Goal: Information Seeking & Learning: Learn about a topic

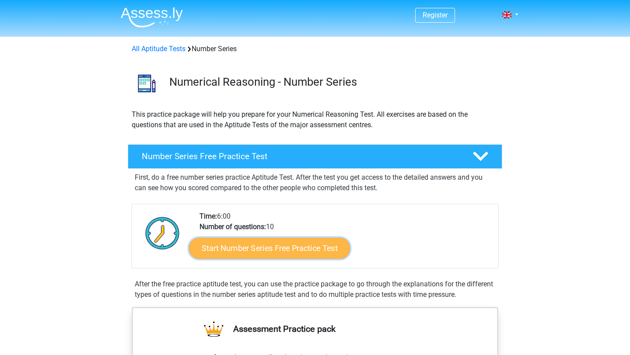
click at [313, 253] on link "Start Number Series Free Practice Test" at bounding box center [269, 248] width 161 height 21
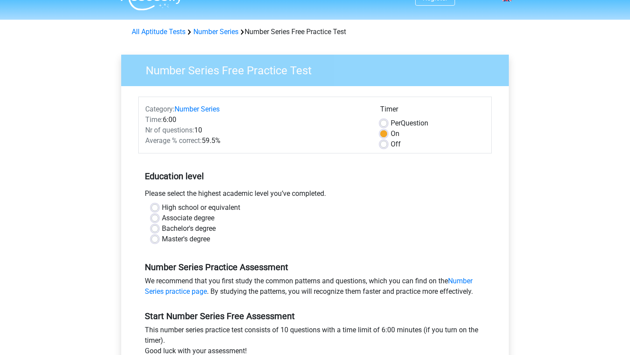
scroll to position [19, 0]
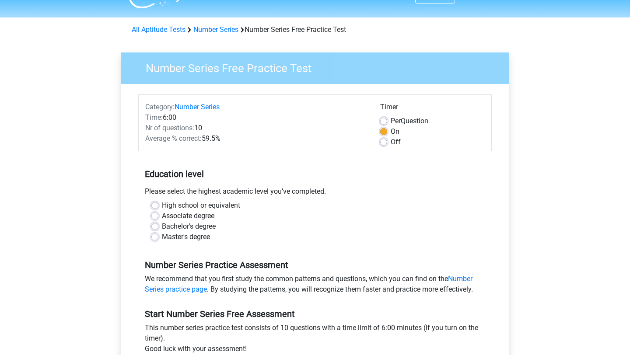
click at [195, 232] on label "Bachelor's degree" at bounding box center [189, 227] width 54 height 11
click at [158, 230] on input "Bachelor's degree" at bounding box center [154, 226] width 7 height 9
radio input "true"
click at [197, 236] on label "Master's degree" at bounding box center [186, 237] width 48 height 11
click at [158, 236] on input "Master's degree" at bounding box center [154, 236] width 7 height 9
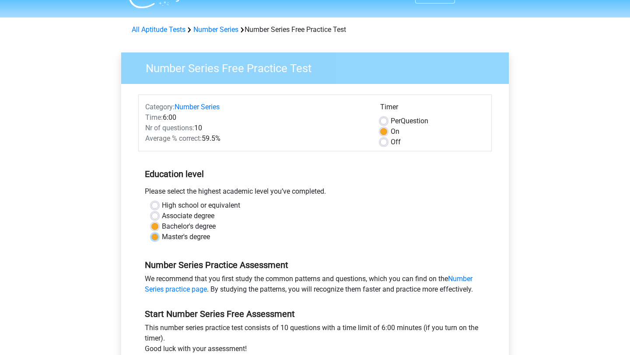
radio input "true"
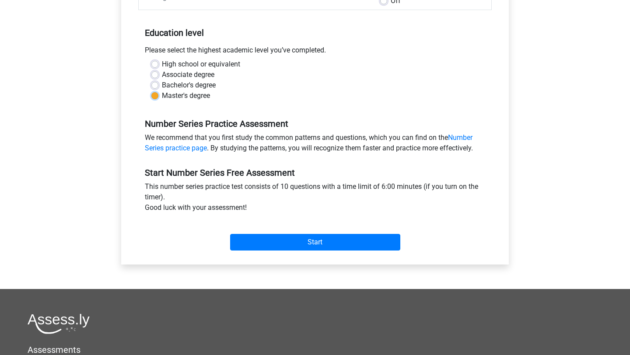
scroll to position [162, 0]
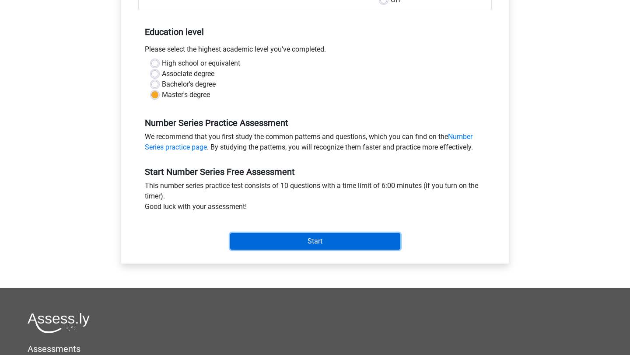
click at [341, 248] on input "Start" at bounding box center [315, 241] width 170 height 17
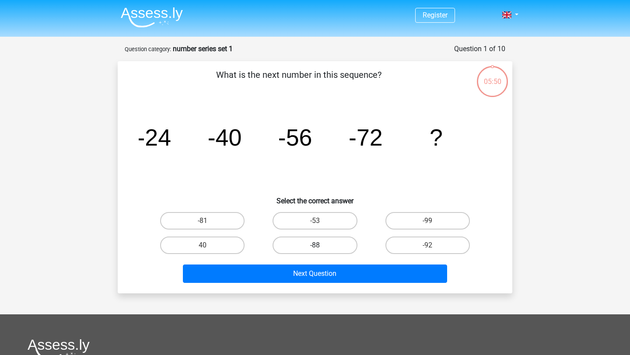
click at [308, 247] on label "-88" at bounding box center [315, 246] width 84 height 18
click at [315, 247] on input "-88" at bounding box center [318, 249] width 6 height 6
radio input "true"
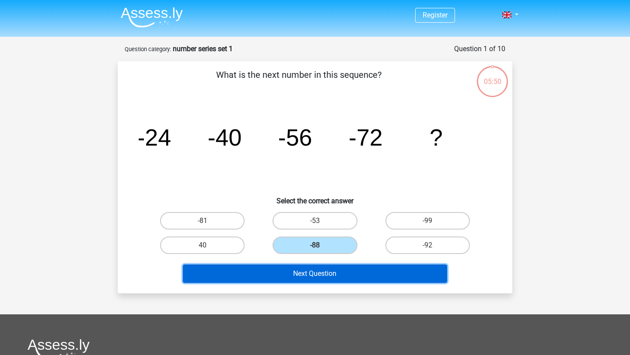
click at [353, 271] on button "Next Question" at bounding box center [315, 274] width 265 height 18
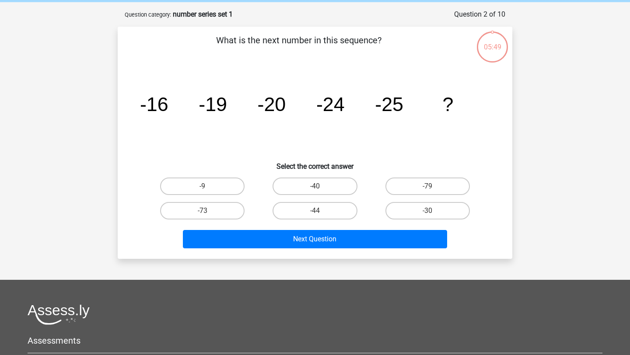
scroll to position [44, 0]
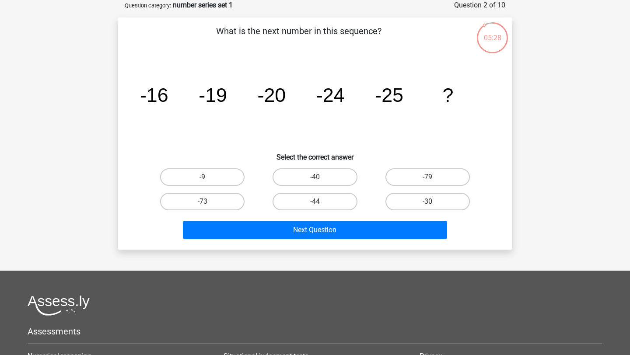
click at [409, 196] on label "-30" at bounding box center [428, 202] width 84 height 18
click at [428, 202] on input "-30" at bounding box center [431, 205] width 6 height 6
radio input "true"
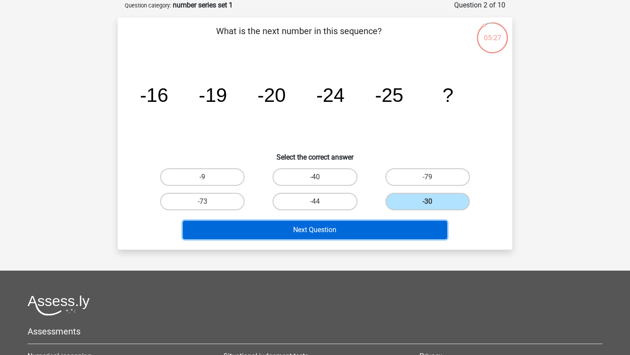
click at [409, 224] on button "Next Question" at bounding box center [315, 230] width 265 height 18
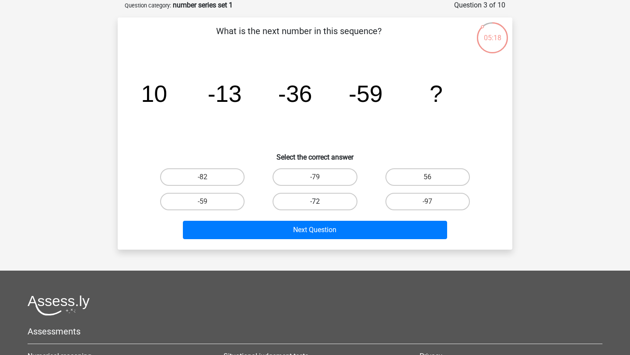
click at [310, 210] on label "-72" at bounding box center [315, 202] width 84 height 18
click at [315, 207] on input "-72" at bounding box center [318, 205] width 6 height 6
radio input "true"
click at [220, 183] on label "-82" at bounding box center [202, 178] width 84 height 18
click at [208, 183] on input "-82" at bounding box center [206, 180] width 6 height 6
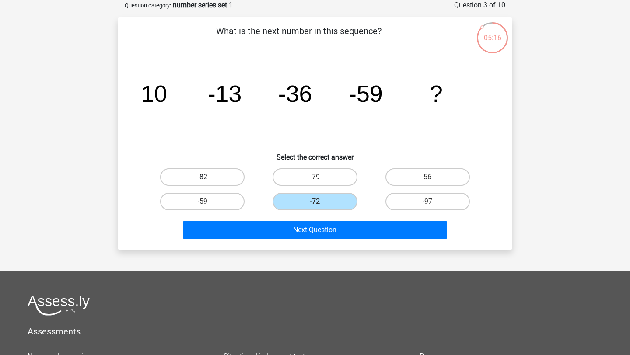
radio input "true"
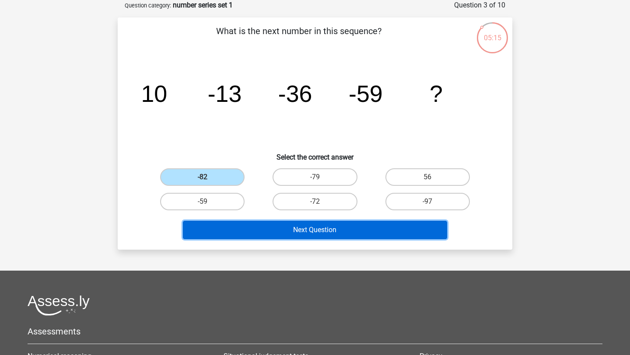
click at [362, 233] on button "Next Question" at bounding box center [315, 230] width 265 height 18
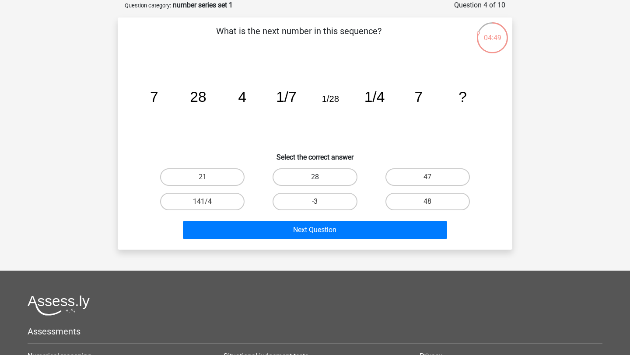
click at [314, 181] on label "28" at bounding box center [315, 178] width 84 height 18
click at [315, 181] on input "28" at bounding box center [318, 180] width 6 height 6
radio input "true"
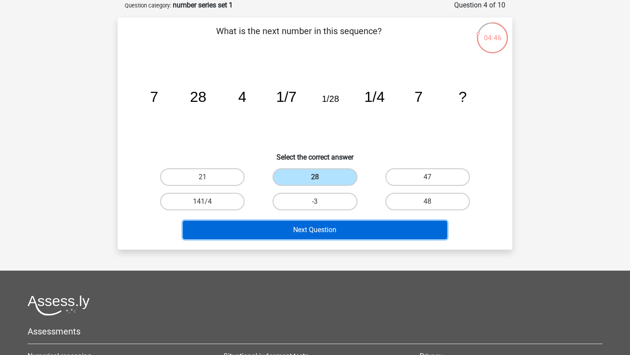
click at [324, 237] on button "Next Question" at bounding box center [315, 230] width 265 height 18
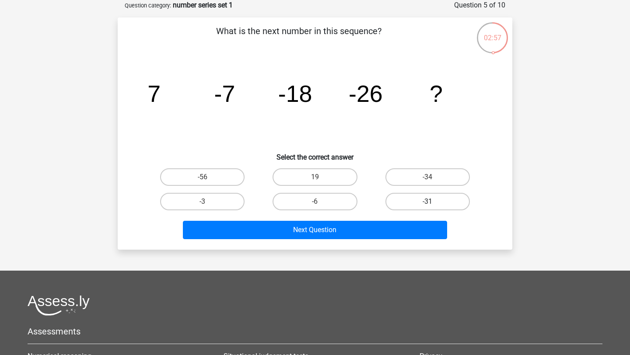
click at [444, 197] on label "-31" at bounding box center [428, 202] width 84 height 18
click at [433, 202] on input "-31" at bounding box center [431, 205] width 6 height 6
radio input "true"
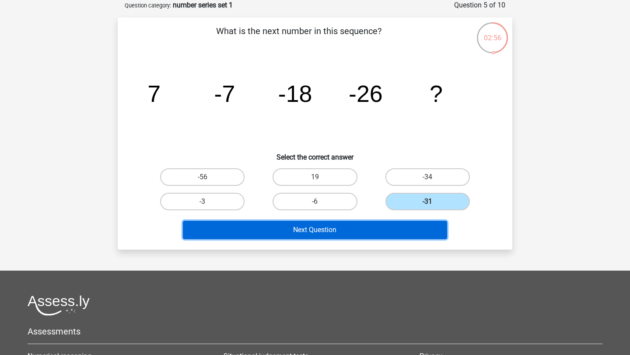
click at [433, 226] on button "Next Question" at bounding box center [315, 230] width 265 height 18
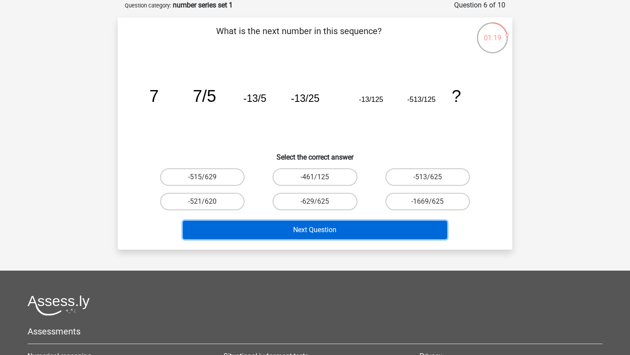
click at [336, 228] on button "Next Question" at bounding box center [315, 230] width 265 height 18
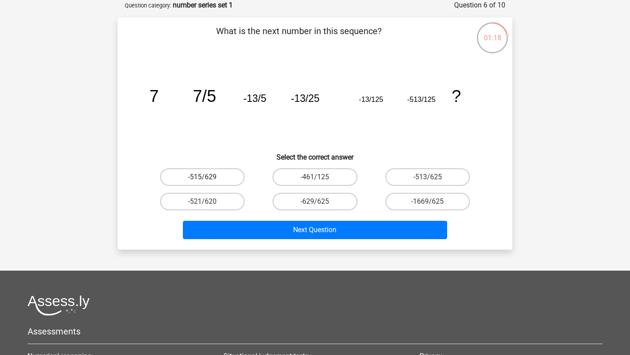
click at [221, 173] on label "-515/629" at bounding box center [202, 178] width 84 height 18
click at [208, 177] on input "-515/629" at bounding box center [206, 180] width 6 height 6
radio input "true"
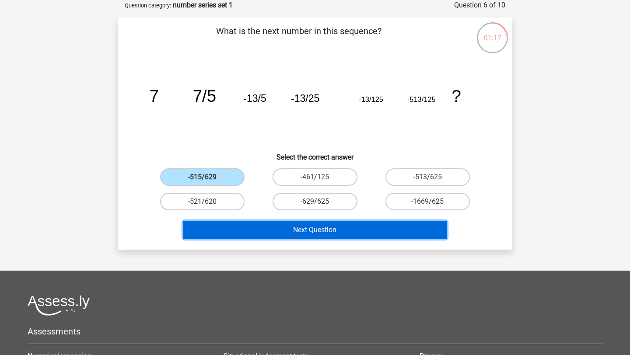
click at [273, 226] on button "Next Question" at bounding box center [315, 230] width 265 height 18
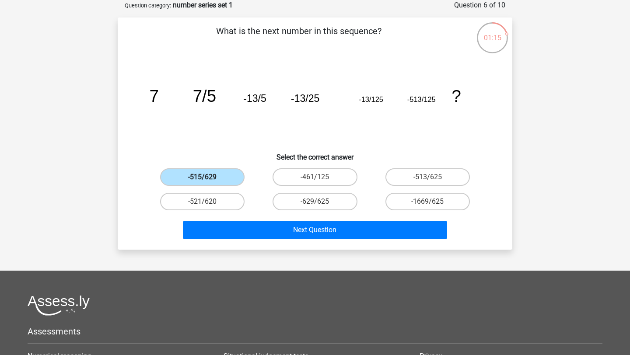
click at [211, 174] on label "-515/629" at bounding box center [202, 178] width 84 height 18
click at [208, 177] on input "-515/629" at bounding box center [206, 180] width 6 height 6
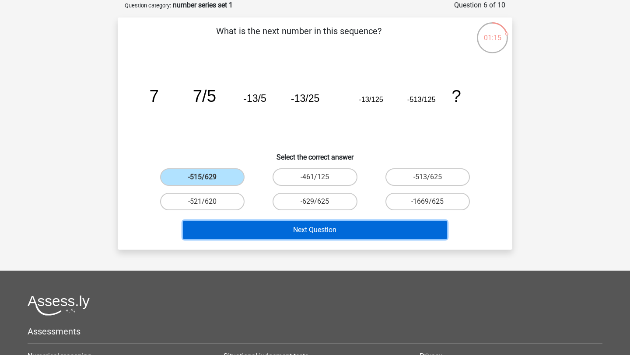
click at [292, 232] on button "Next Question" at bounding box center [315, 230] width 265 height 18
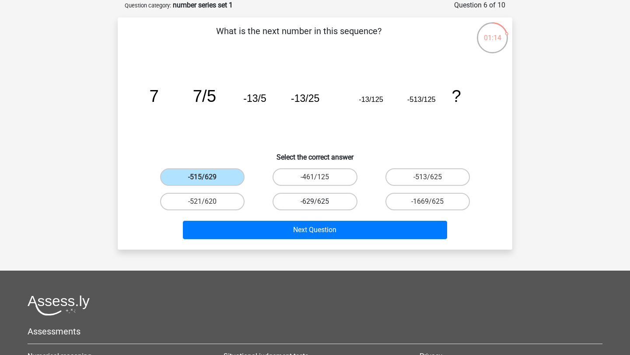
click at [307, 200] on label "-629/625" at bounding box center [315, 202] width 84 height 18
click at [315, 202] on input "-629/625" at bounding box center [318, 205] width 6 height 6
radio input "true"
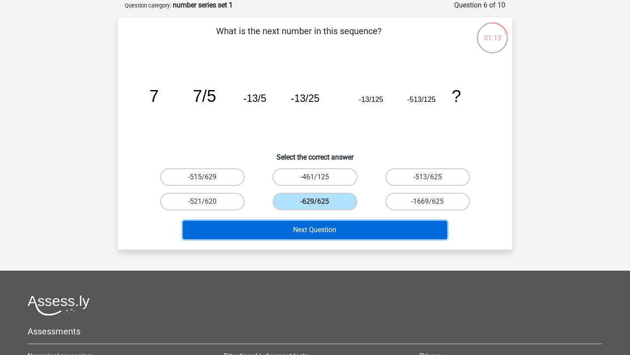
click at [330, 230] on button "Next Question" at bounding box center [315, 230] width 265 height 18
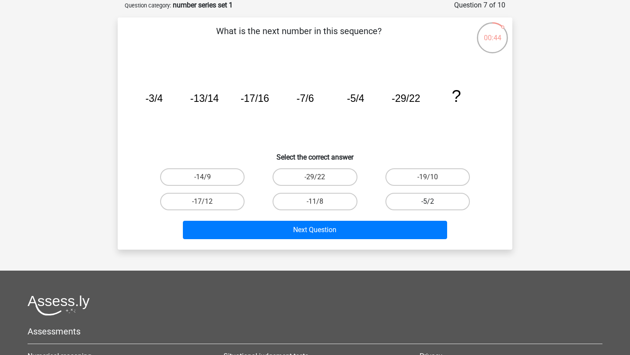
click at [421, 204] on label "-5/2" at bounding box center [428, 202] width 84 height 18
click at [428, 204] on input "-5/2" at bounding box center [431, 205] width 6 height 6
radio input "true"
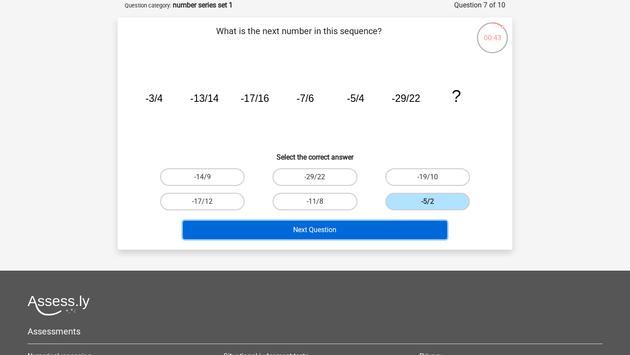
click at [409, 223] on button "Next Question" at bounding box center [315, 230] width 265 height 18
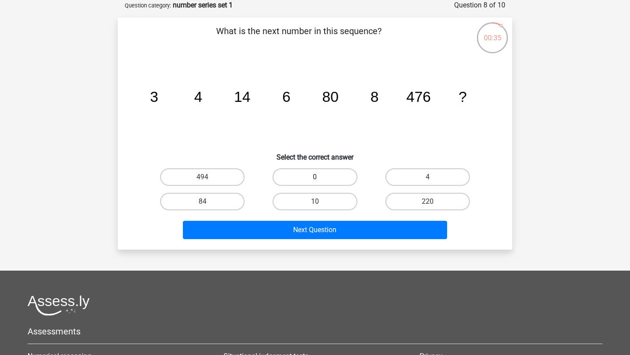
click at [320, 172] on label "0" at bounding box center [315, 178] width 84 height 18
click at [320, 177] on input "0" at bounding box center [318, 180] width 6 height 6
radio input "true"
click at [332, 195] on label "10" at bounding box center [315, 202] width 84 height 18
click at [321, 202] on input "10" at bounding box center [318, 205] width 6 height 6
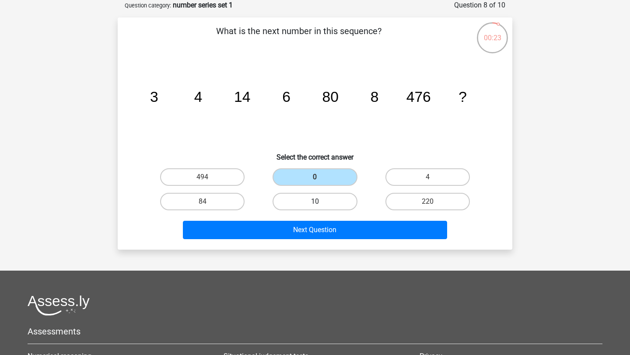
radio input "true"
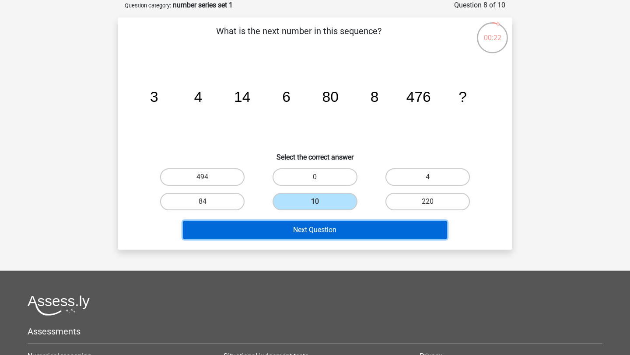
click at [340, 229] on button "Next Question" at bounding box center [315, 230] width 265 height 18
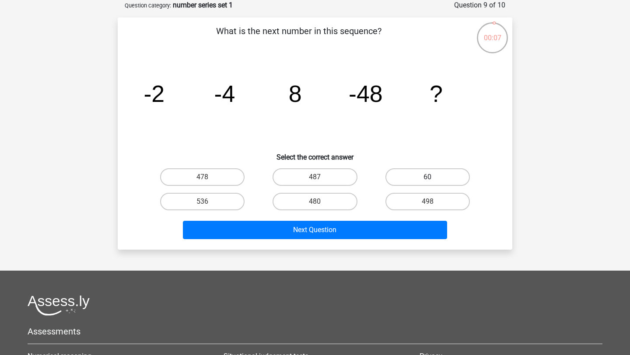
click at [420, 175] on label "60" at bounding box center [428, 178] width 84 height 18
click at [428, 177] on input "60" at bounding box center [431, 180] width 6 height 6
radio input "true"
click at [339, 178] on label "487" at bounding box center [315, 178] width 84 height 18
click at [321, 178] on input "487" at bounding box center [318, 180] width 6 height 6
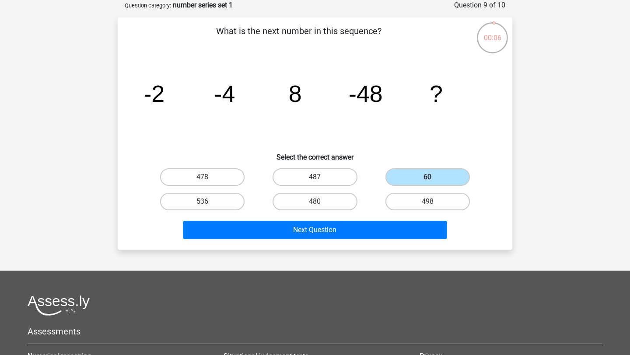
radio input "true"
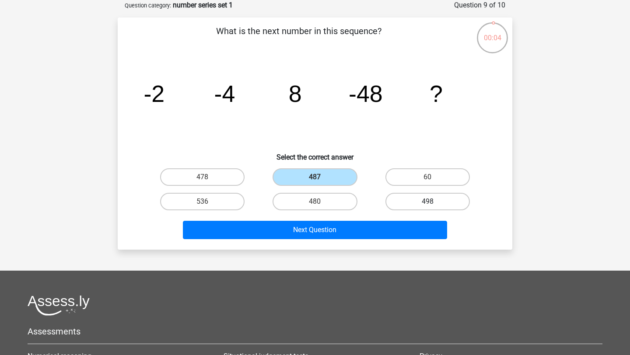
click at [457, 204] on label "498" at bounding box center [428, 202] width 84 height 18
click at [433, 204] on input "498" at bounding box center [431, 205] width 6 height 6
radio input "true"
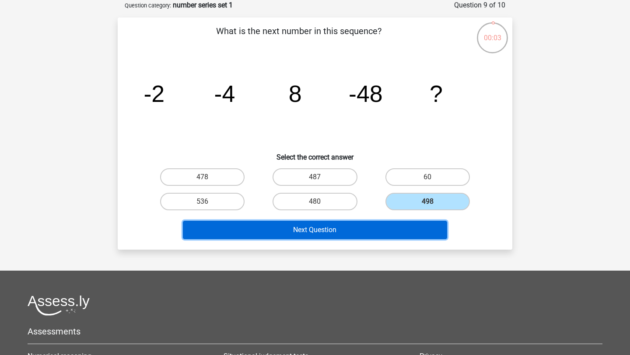
click at [391, 226] on button "Next Question" at bounding box center [315, 230] width 265 height 18
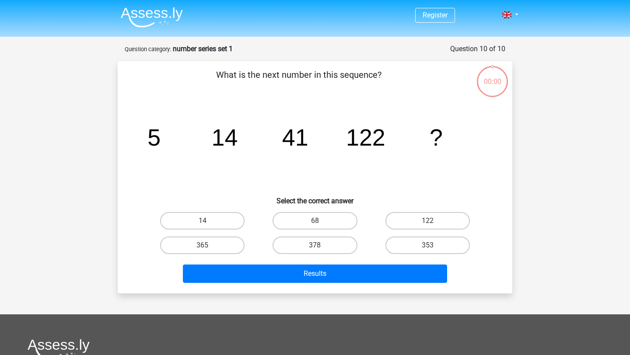
scroll to position [44, 0]
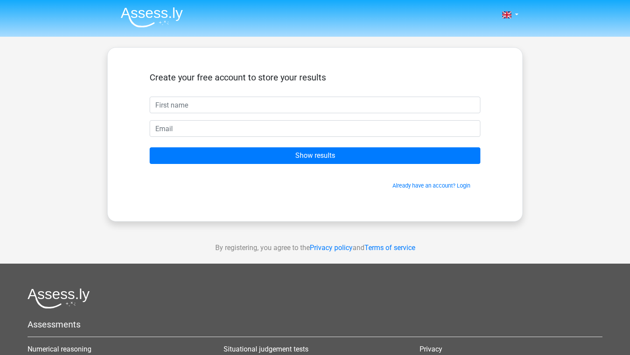
click at [332, 142] on form "Create your free account to store your results Show results Already have an acc…" at bounding box center [315, 131] width 331 height 118
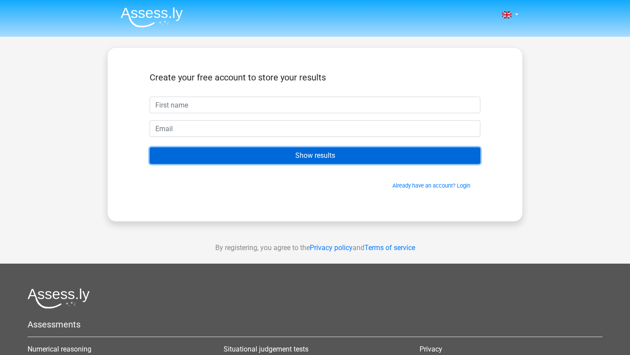
click at [331, 148] on input "Show results" at bounding box center [315, 156] width 331 height 17
